Goal: Transaction & Acquisition: Book appointment/travel/reservation

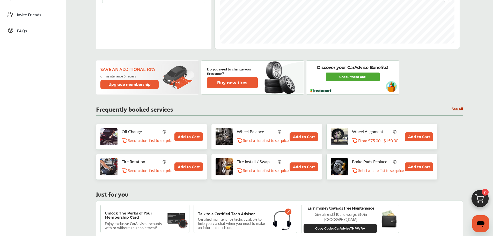
scroll to position [155, 0]
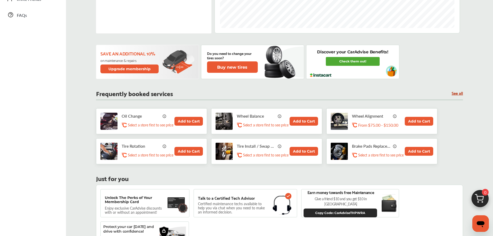
click at [189, 121] on button "Add to Cart" at bounding box center [188, 121] width 28 height 9
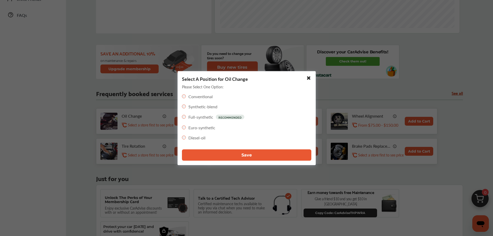
click at [226, 163] on div "Select A Position for Oil Change Please Select One Option: Conventional Synthet…" at bounding box center [247, 118] width 138 height 94
click at [228, 160] on button "Save" at bounding box center [246, 154] width 129 height 11
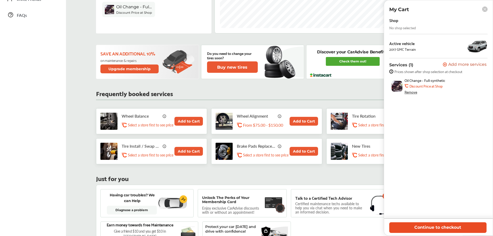
click at [435, 229] on button "Continue to checkout" at bounding box center [437, 227] width 97 height 11
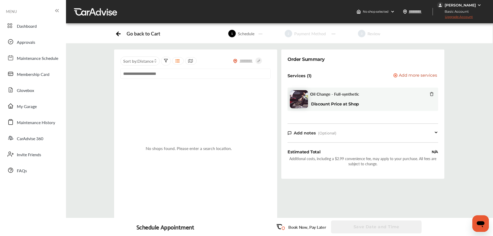
click at [179, 71] on input "text" at bounding box center [195, 74] width 150 height 10
paste input "**********"
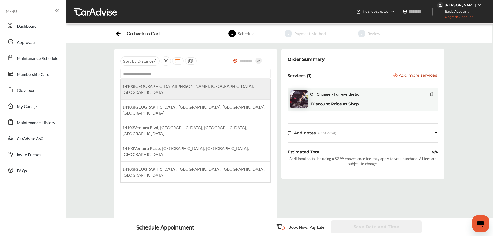
click at [200, 87] on span "[STREET_ADDRESS][PERSON_NAME]" at bounding box center [187, 89] width 131 height 12
type input "**********"
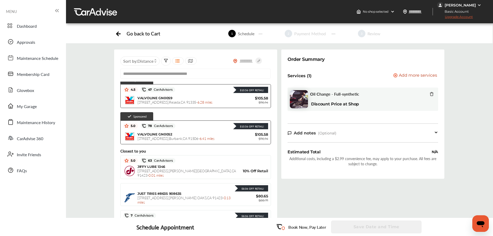
scroll to position [52, 0]
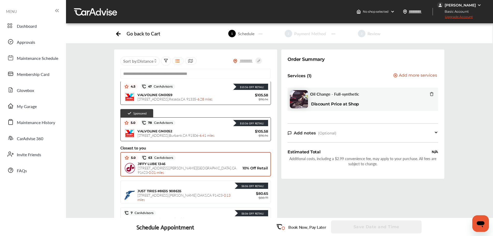
click at [182, 168] on span "[STREET_ADDRESS][PERSON_NAME] - 0.01 miles" at bounding box center [187, 170] width 99 height 10
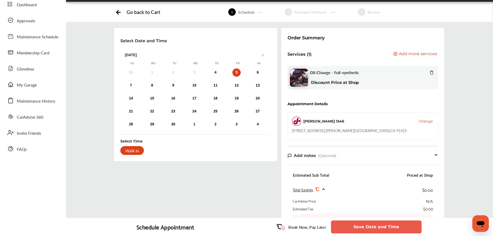
scroll to position [0, 0]
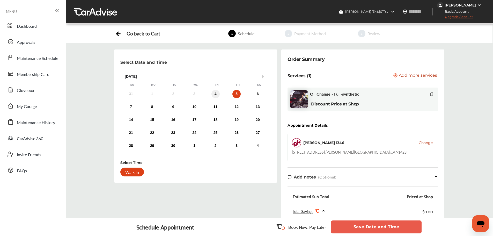
click at [217, 94] on div "4" at bounding box center [215, 94] width 8 height 8
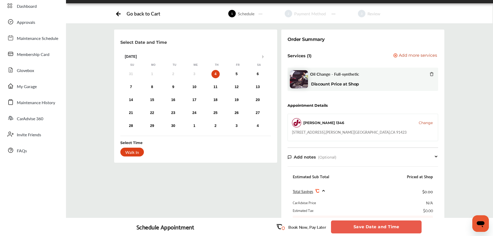
scroll to position [104, 0]
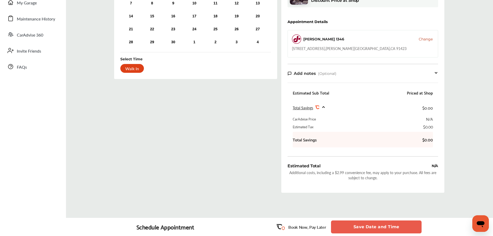
click at [384, 226] on button "Save Date and Time" at bounding box center [376, 226] width 91 height 13
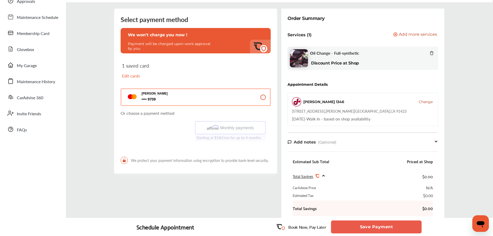
scroll to position [78, 0]
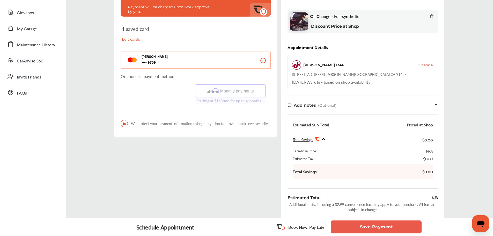
click at [381, 226] on button "Save Payment" at bounding box center [376, 226] width 91 height 13
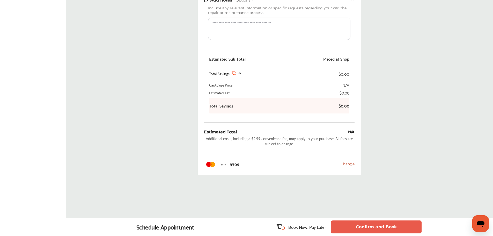
scroll to position [190, 0]
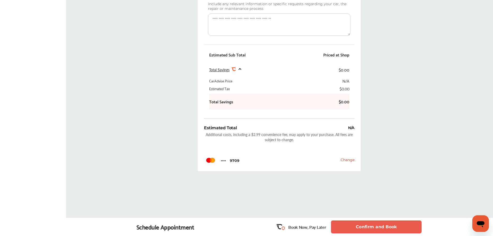
click at [377, 224] on button "Confirm and Book" at bounding box center [376, 226] width 91 height 13
